Goal: Transaction & Acquisition: Purchase product/service

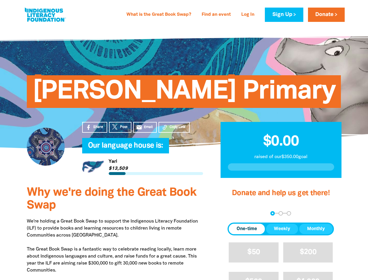
click at [184, 140] on h4 "Our language house is:﻿" at bounding box center [148, 146] width 121 height 12
click at [174, 127] on span "Copy Link" at bounding box center [178, 126] width 16 height 5
click at [236, 213] on div "arrow_back Back Step 1 Step 2 Step 3" at bounding box center [281, 213] width 106 height 4
click at [273, 213] on div "Navigate to step 1 of 3 to enter your donation amount" at bounding box center [272, 213] width 1 height 1
click at [247, 229] on span "One-time" at bounding box center [247, 228] width 20 height 7
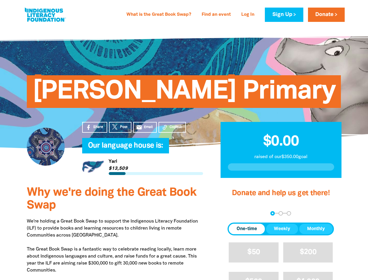
click at [282, 229] on span "Weekly" at bounding box center [282, 228] width 16 height 7
click at [316, 229] on span "Monthly" at bounding box center [316, 228] width 18 height 7
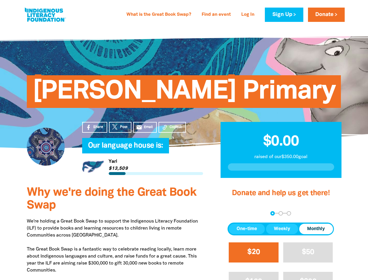
click at [254, 252] on span "$20" at bounding box center [254, 252] width 13 height 7
